Goal: Information Seeking & Learning: Learn about a topic

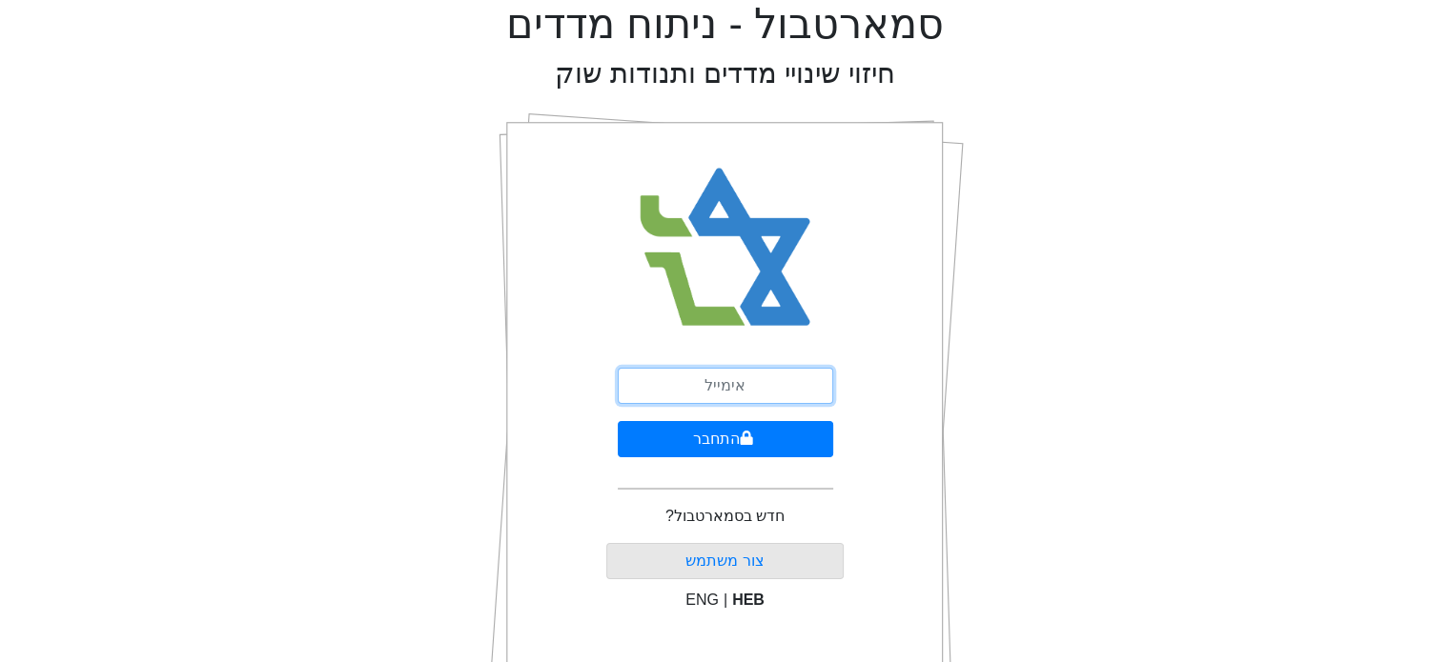
click at [743, 372] on input "email" at bounding box center [725, 386] width 215 height 36
type input "[EMAIL_ADDRESS][DOMAIN_NAME]"
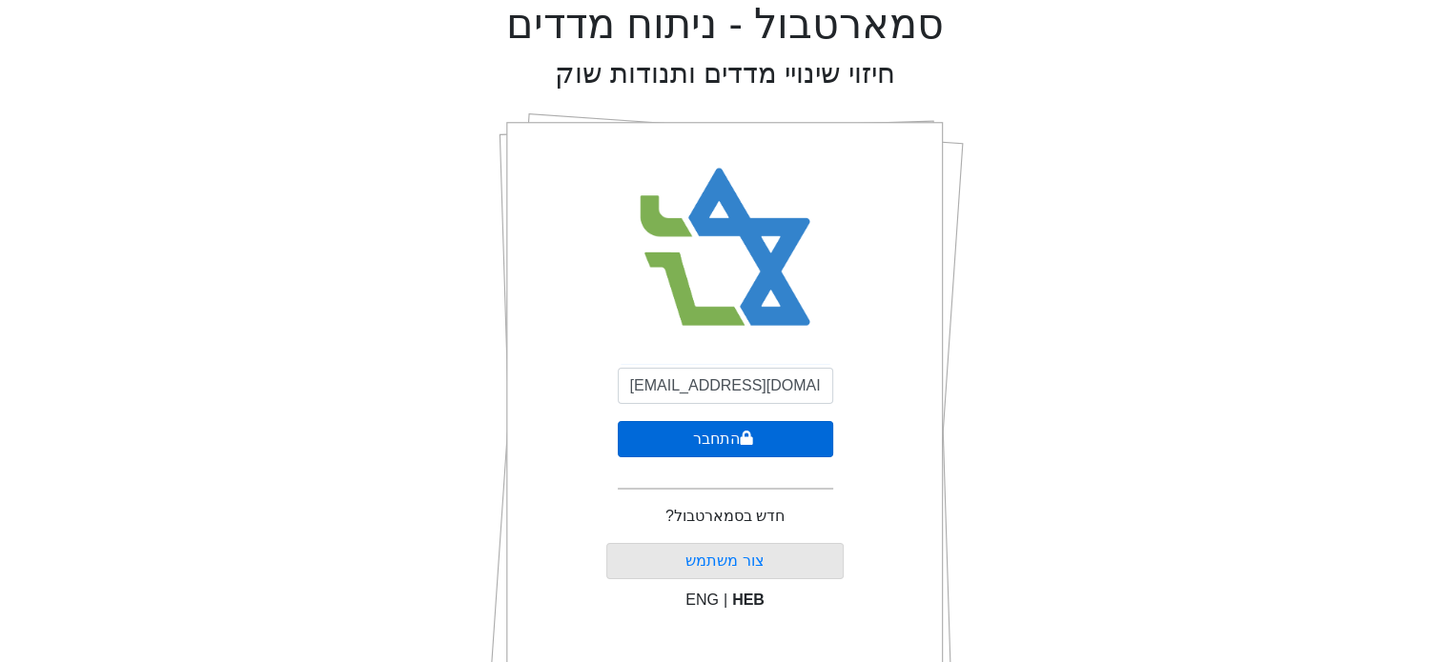
click at [655, 428] on button "התחבר" at bounding box center [725, 439] width 215 height 36
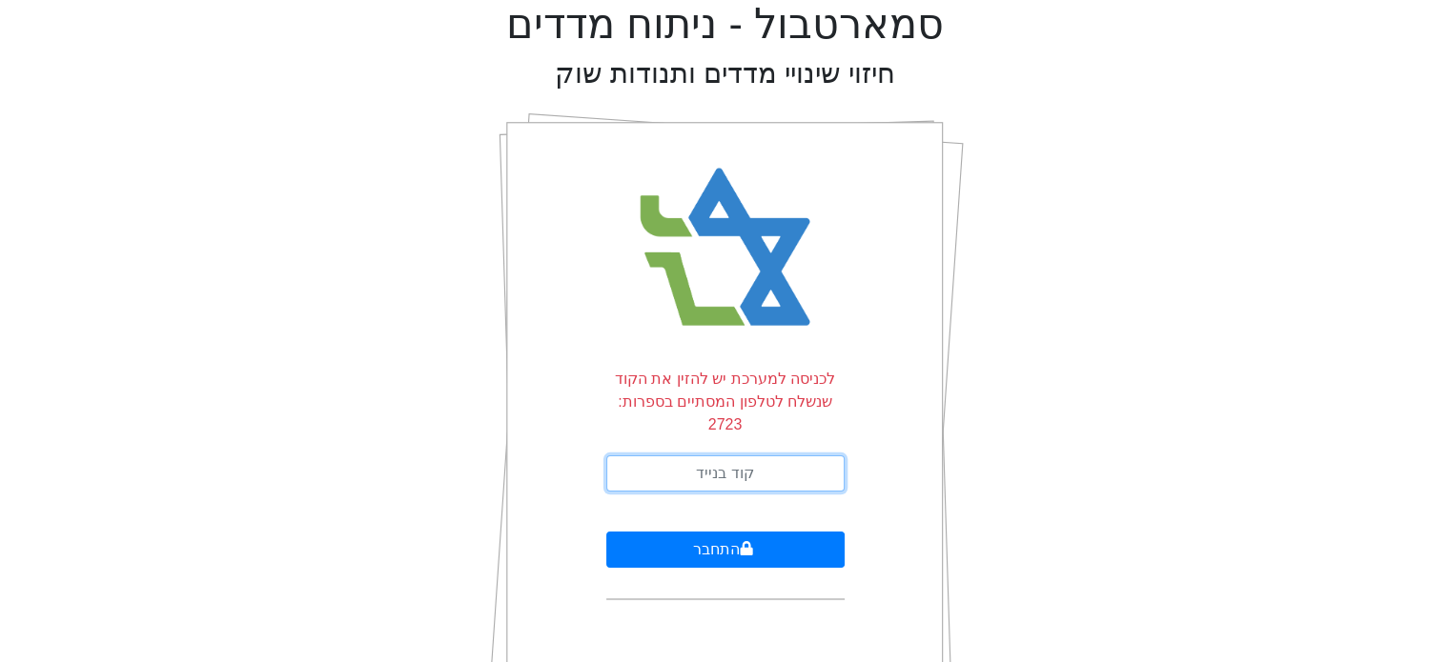
click at [676, 456] on input "text" at bounding box center [725, 474] width 238 height 36
type input "079216"
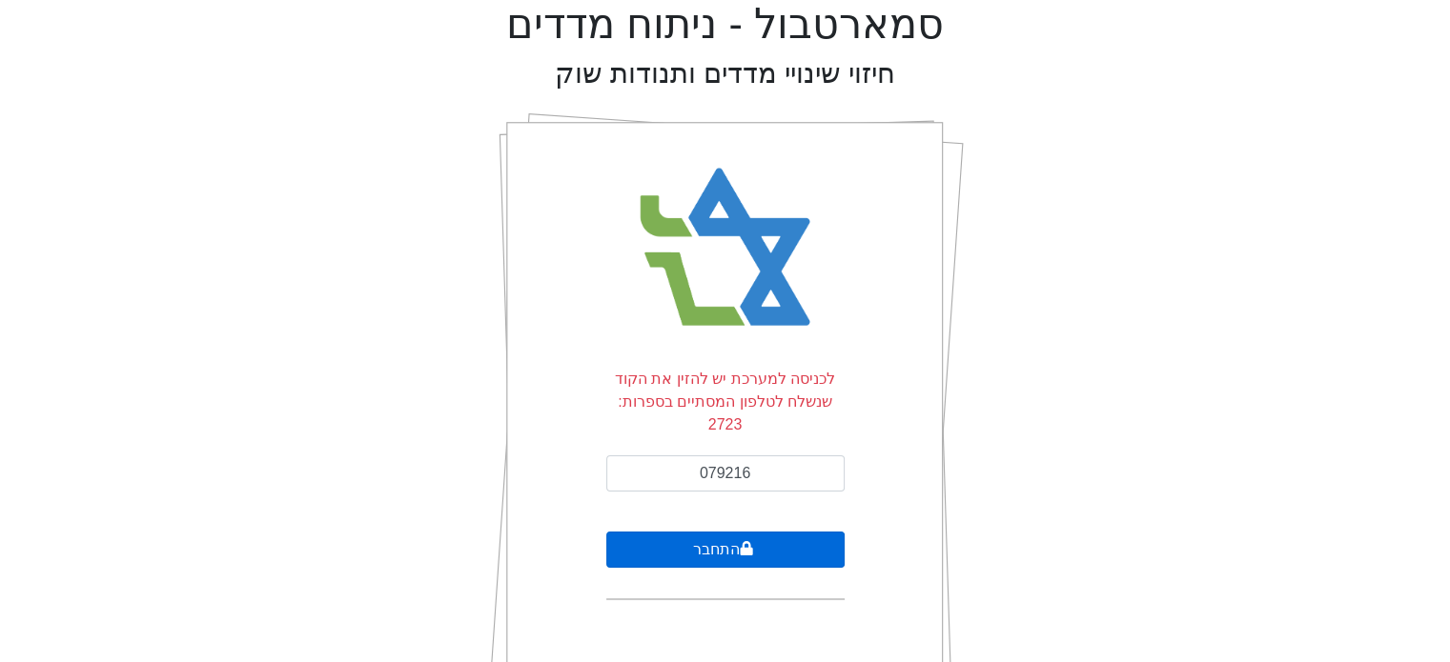
click at [787, 532] on button "התחבר" at bounding box center [725, 550] width 238 height 36
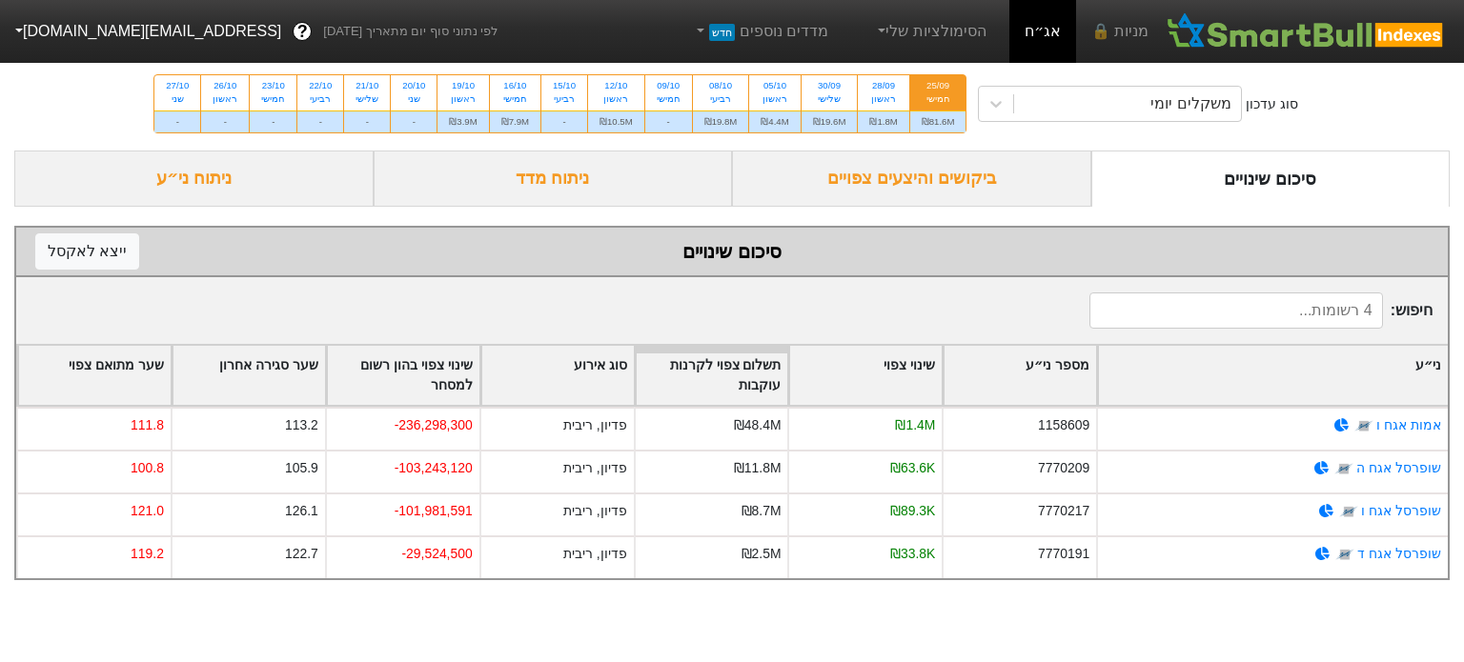
click at [942, 188] on div "ביקושים והיצעים צפויים" at bounding box center [911, 179] width 359 height 56
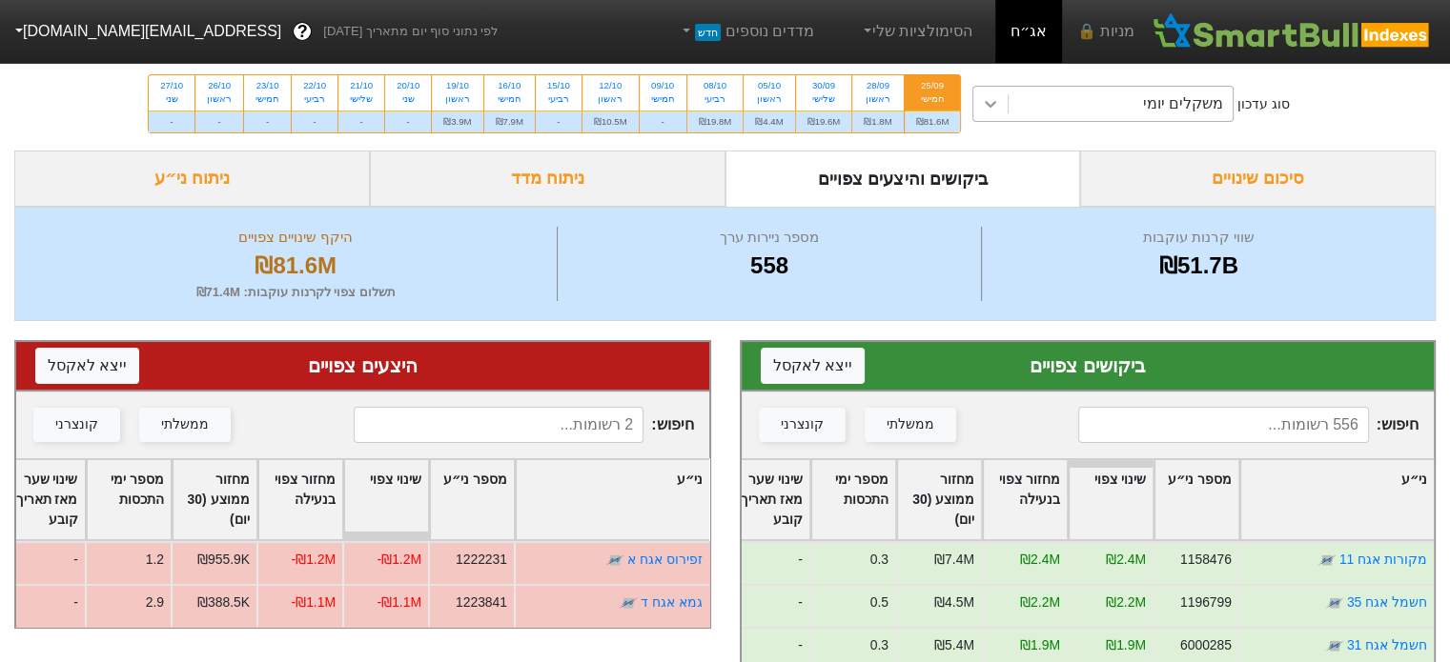
click at [984, 102] on icon at bounding box center [990, 103] width 19 height 19
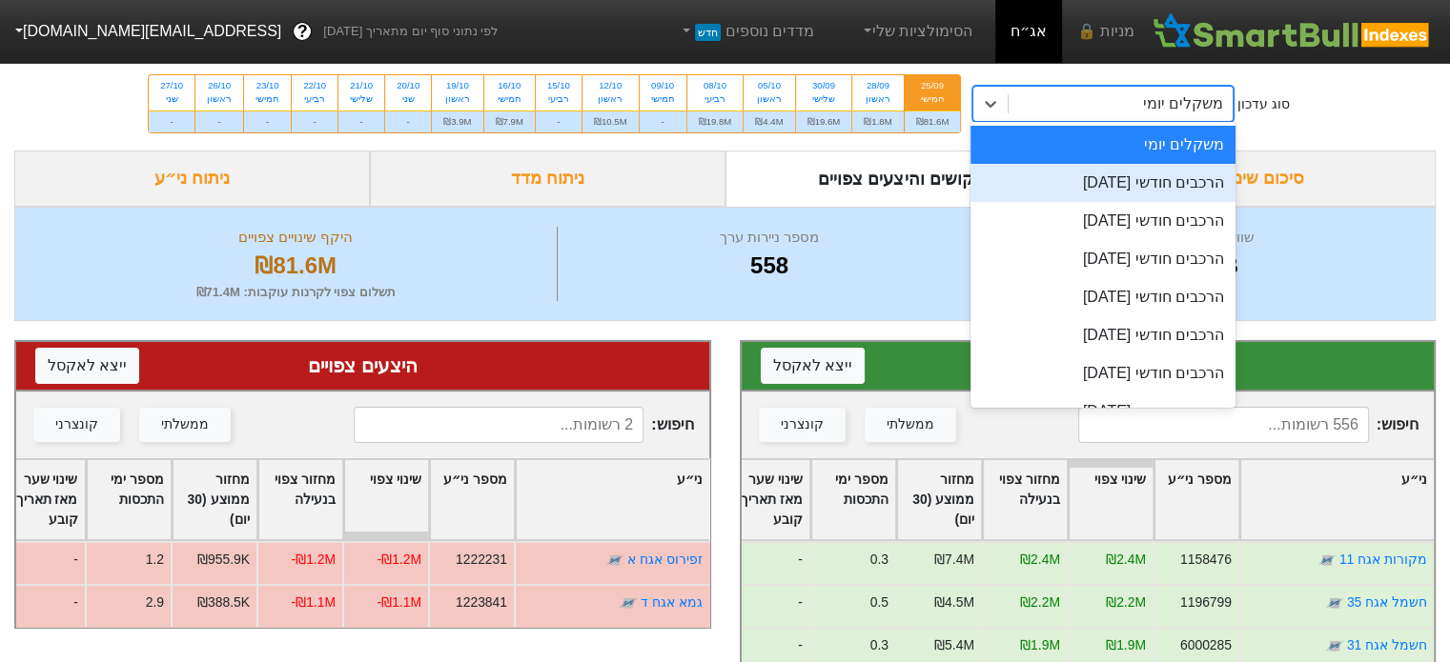
click at [1111, 182] on div "הרכבים חודשי [DATE]" at bounding box center [1102, 183] width 265 height 38
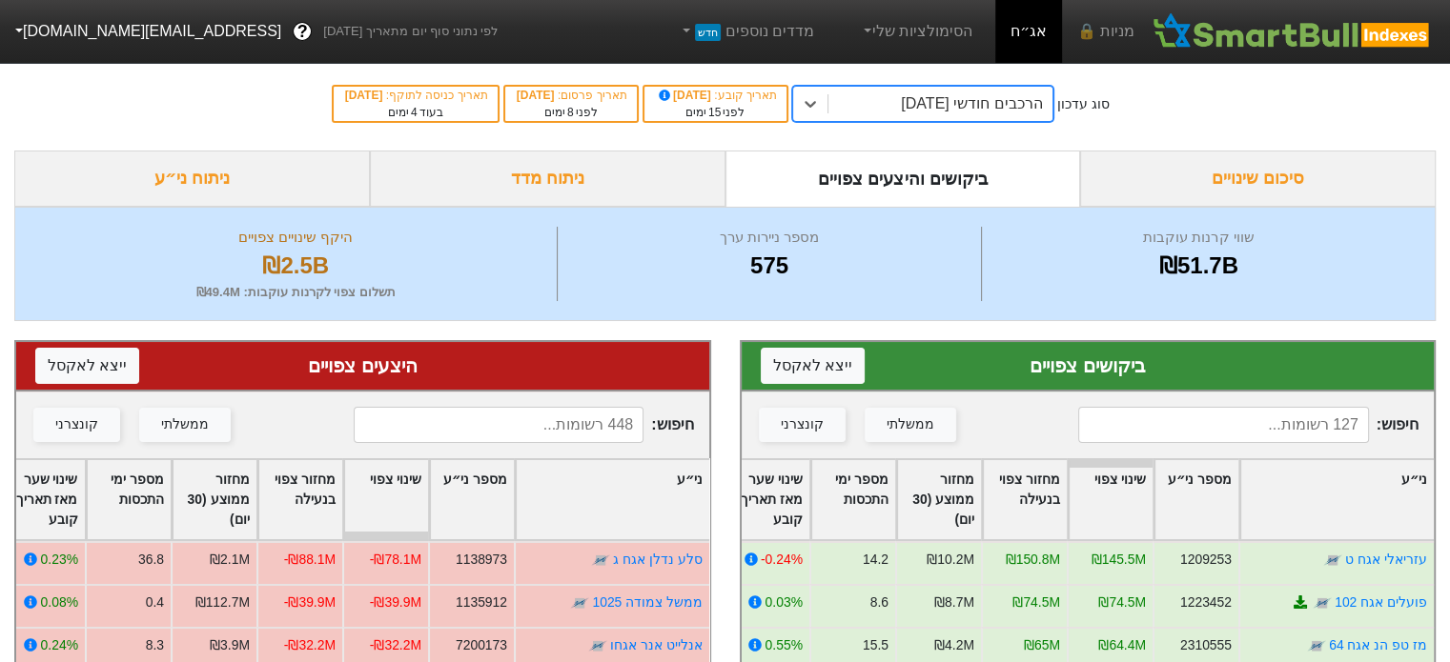
click at [925, 106] on div "הרכבים חודשי [DATE]" at bounding box center [971, 103] width 141 height 23
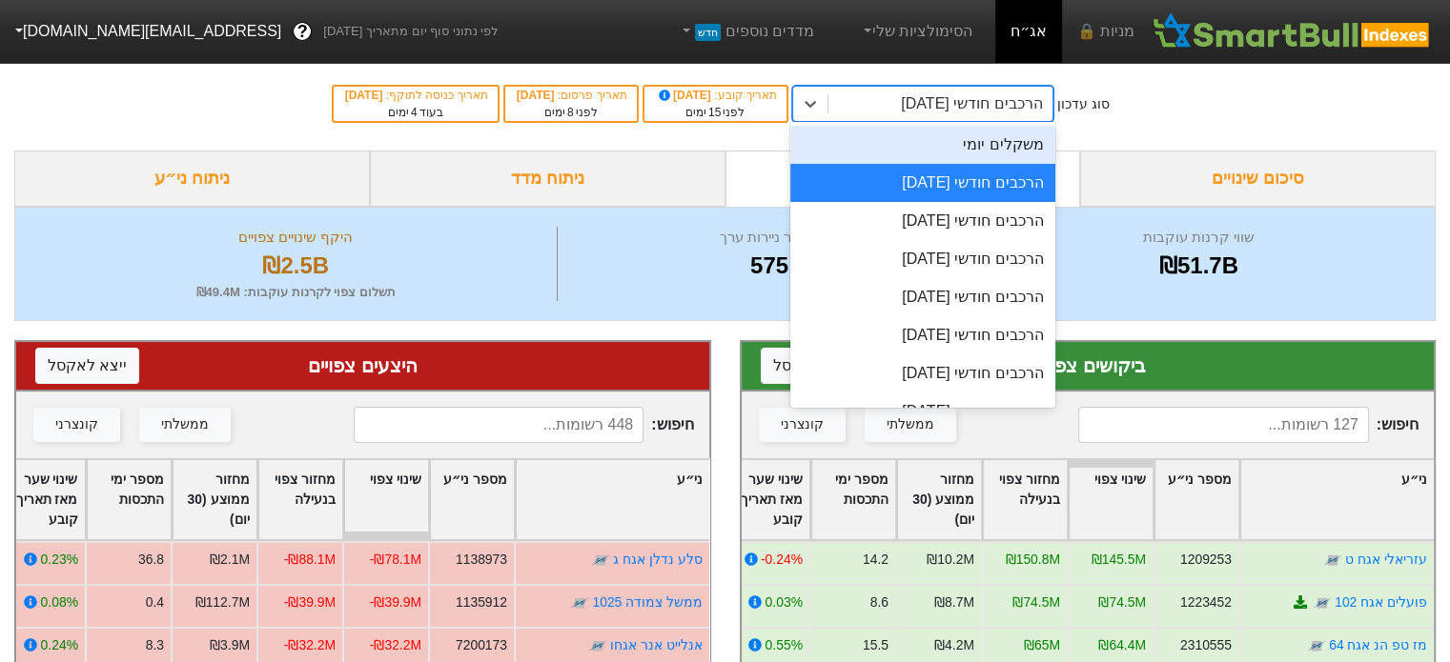
click at [976, 144] on div "משקלים יומי" at bounding box center [922, 145] width 265 height 38
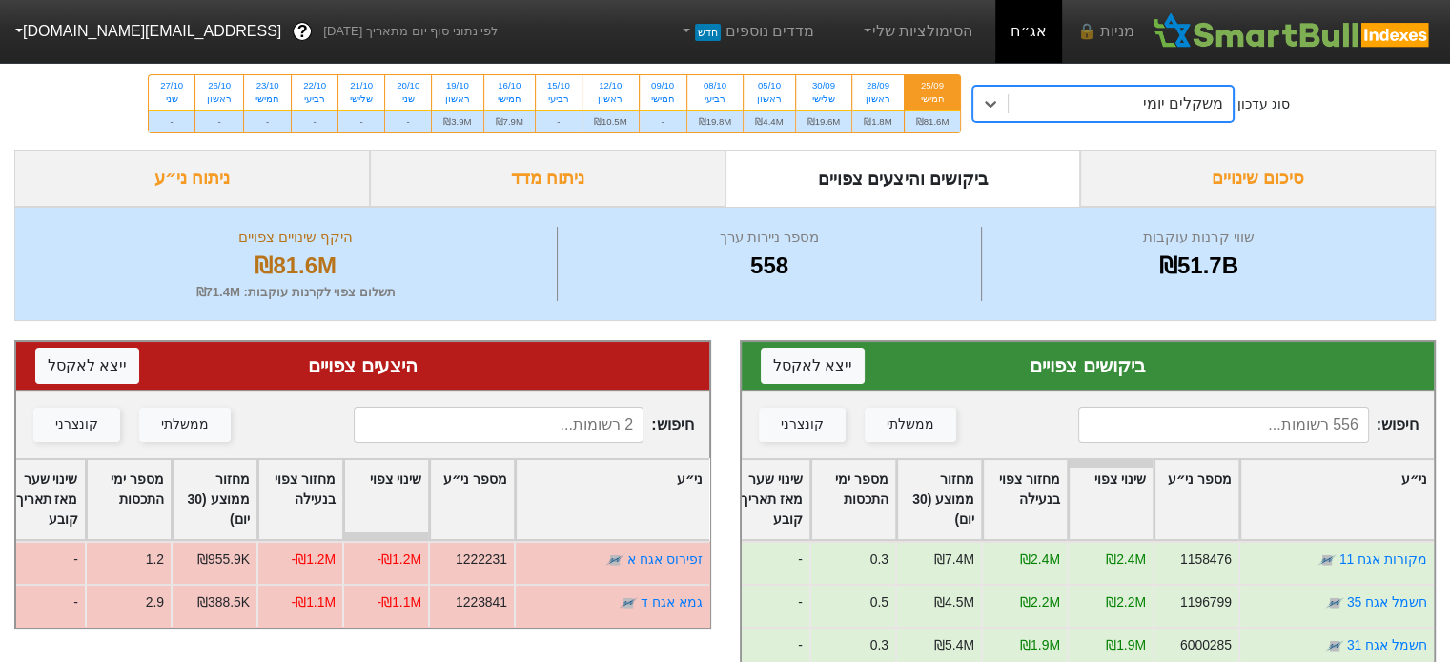
click at [1303, 427] on input at bounding box center [1223, 425] width 290 height 36
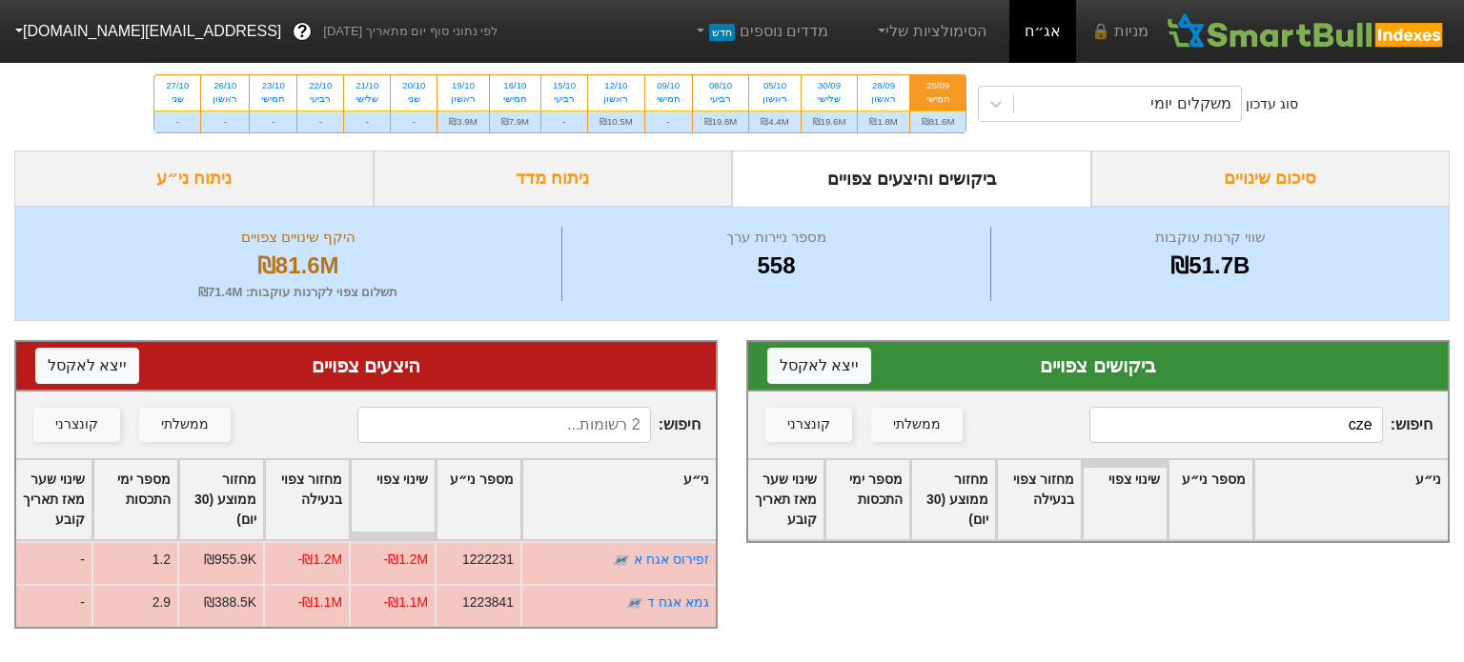
drag, startPoint x: 1301, startPoint y: 426, endPoint x: 1413, endPoint y: 411, distance: 113.5
click at [1413, 411] on span "חיפוש : cze" at bounding box center [1260, 425] width 343 height 36
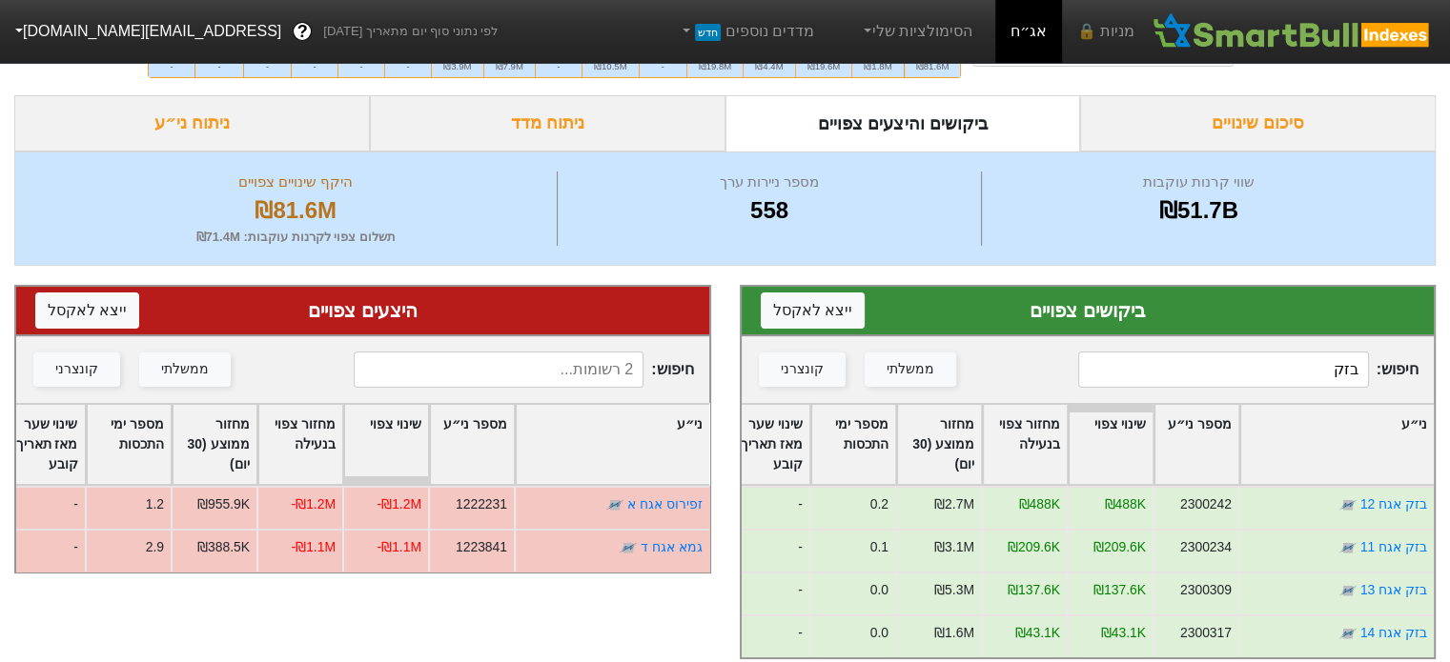
scroll to position [83, 0]
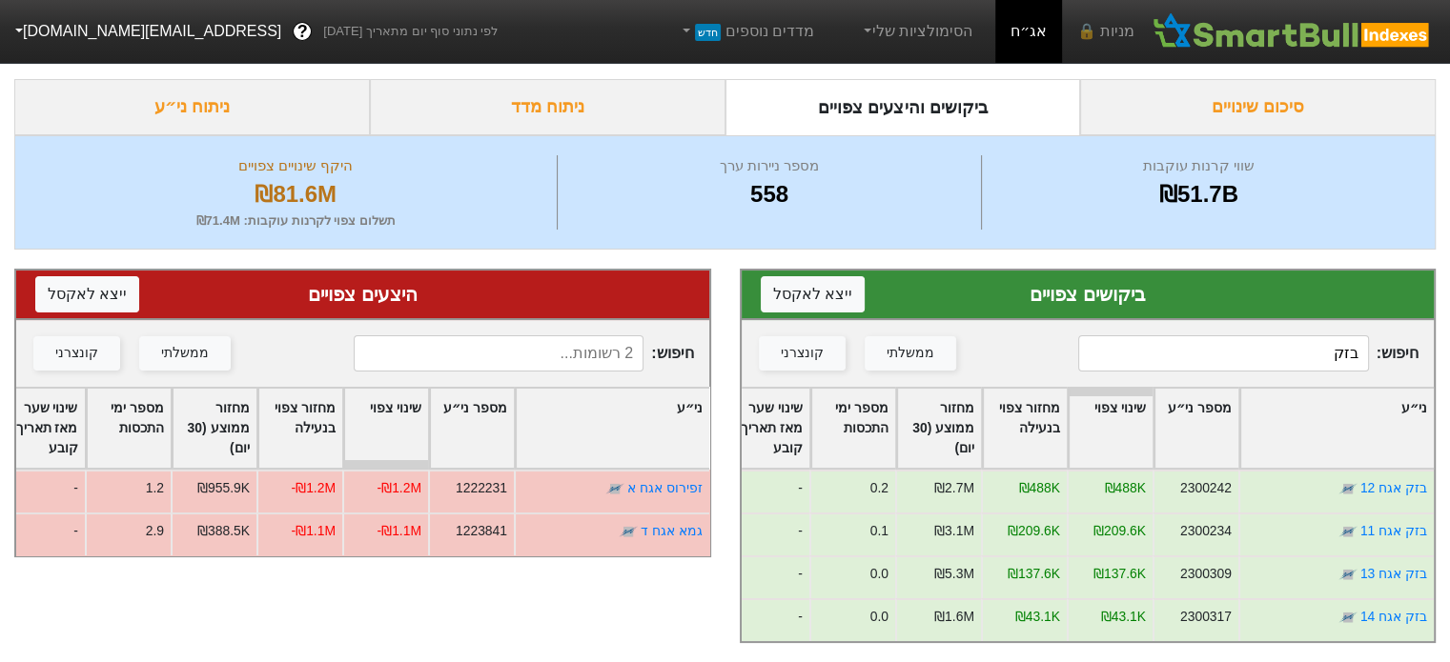
drag, startPoint x: 1277, startPoint y: 336, endPoint x: 1403, endPoint y: 334, distance: 125.8
click at [1404, 335] on span "חיפוש : בזק" at bounding box center [1248, 353] width 340 height 36
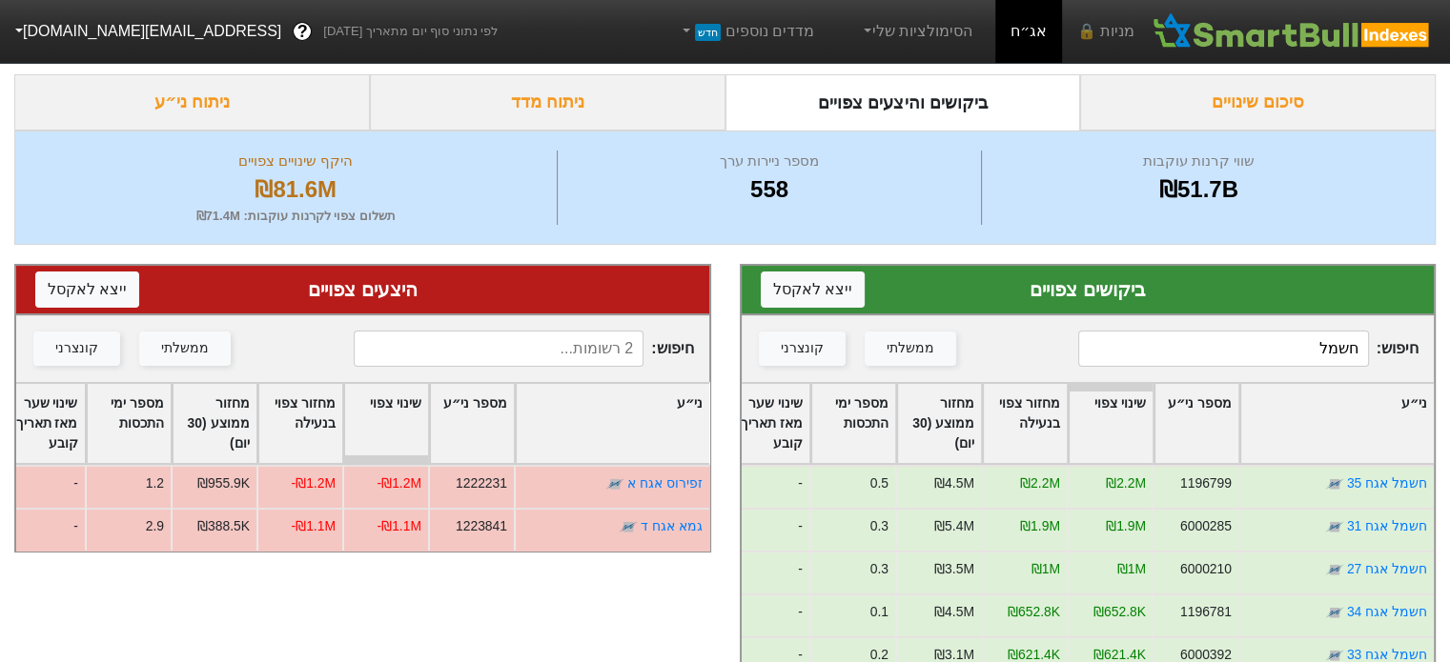
scroll to position [64, 0]
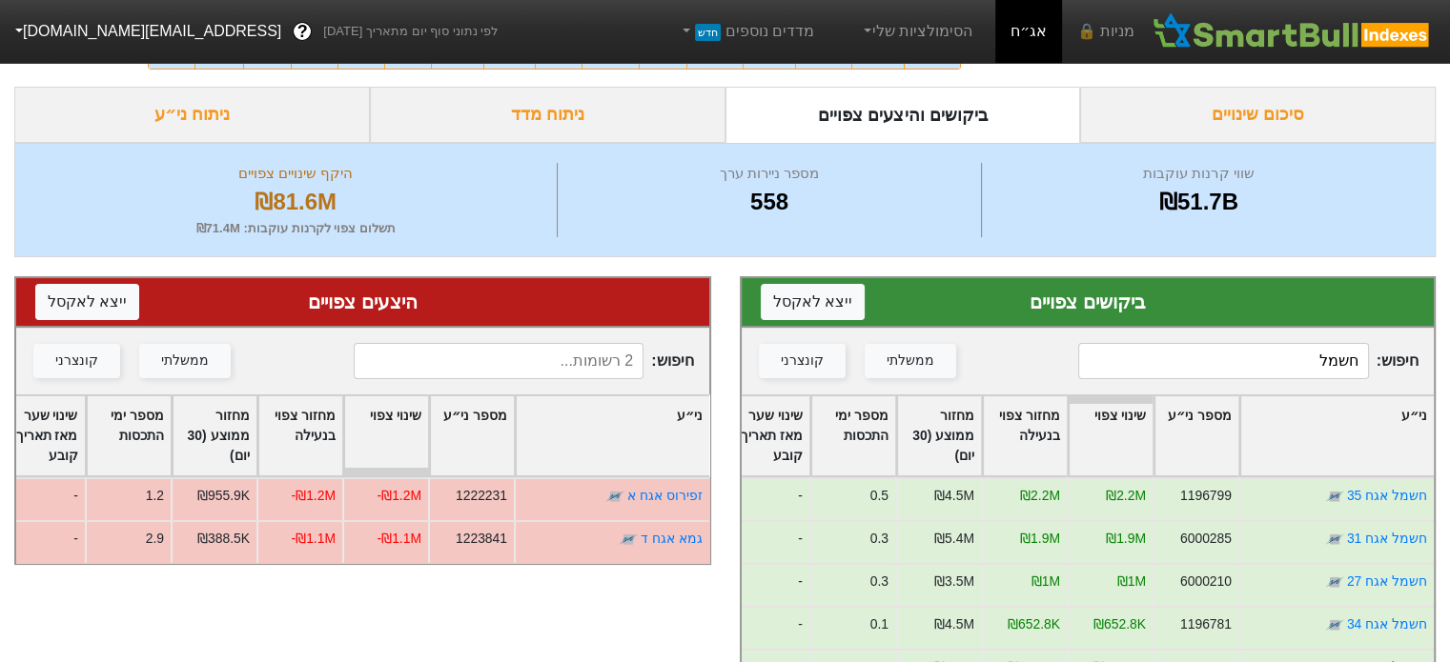
drag, startPoint x: 1312, startPoint y: 351, endPoint x: 1387, endPoint y: 361, distance: 75.1
click at [1387, 361] on span "חיפוש : חשמל" at bounding box center [1248, 361] width 340 height 36
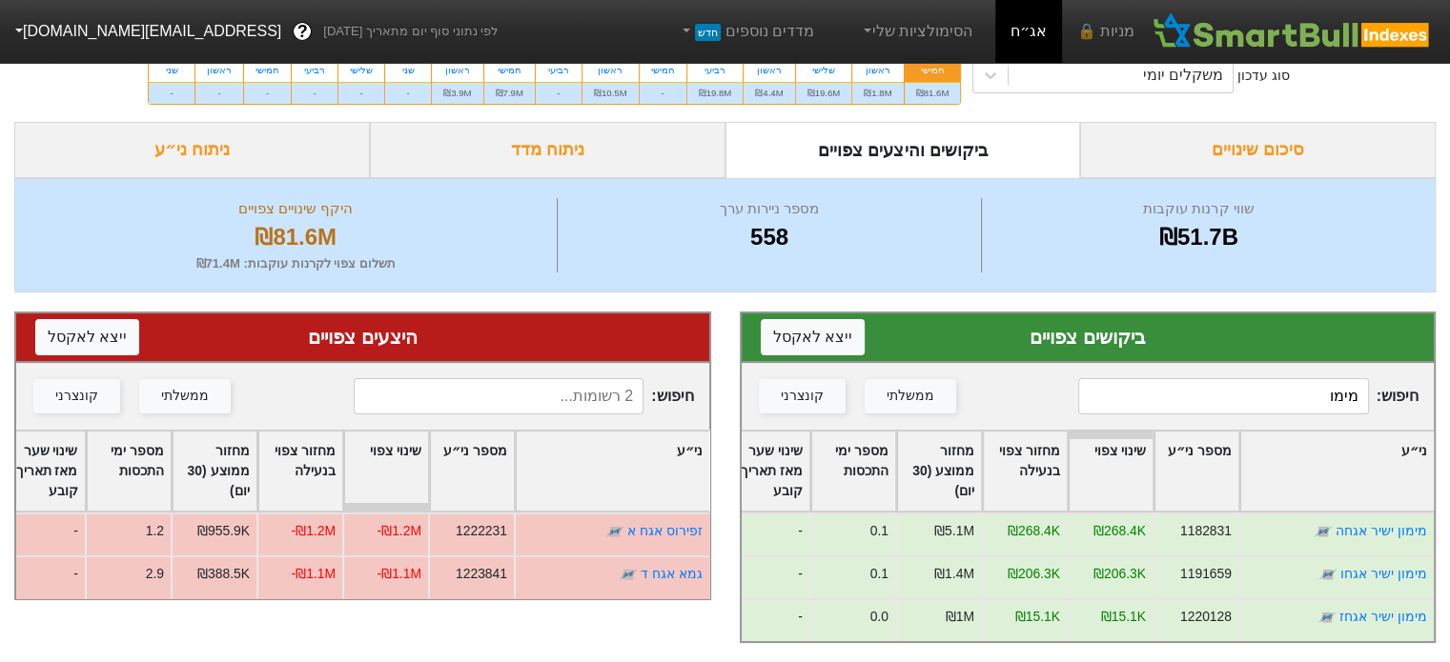
type input "מימו"
